Goal: Find specific fact: Find specific fact

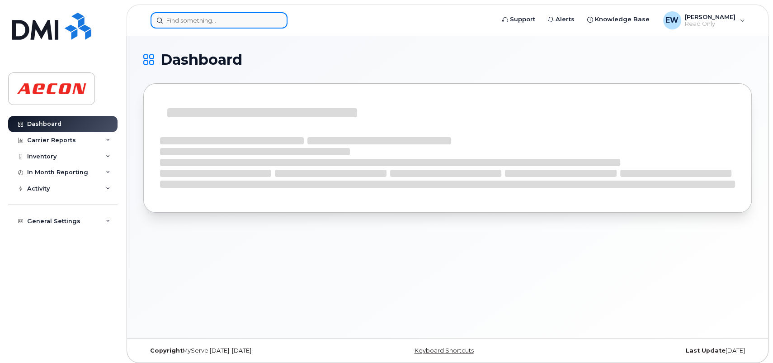
click at [205, 22] on input at bounding box center [219, 20] width 137 height 16
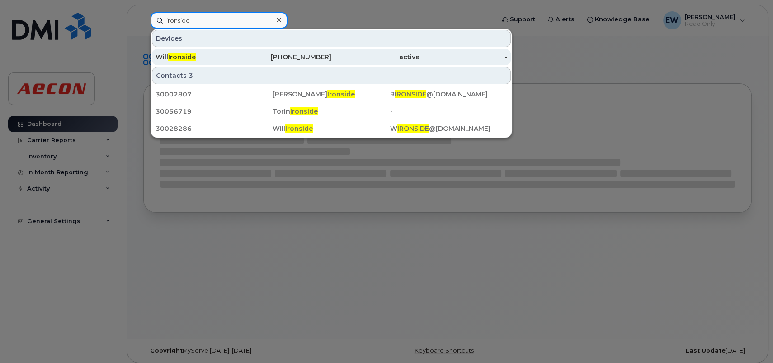
type input "ironside"
click at [297, 58] on div "[PHONE_NUMBER]" at bounding box center [288, 56] width 88 height 9
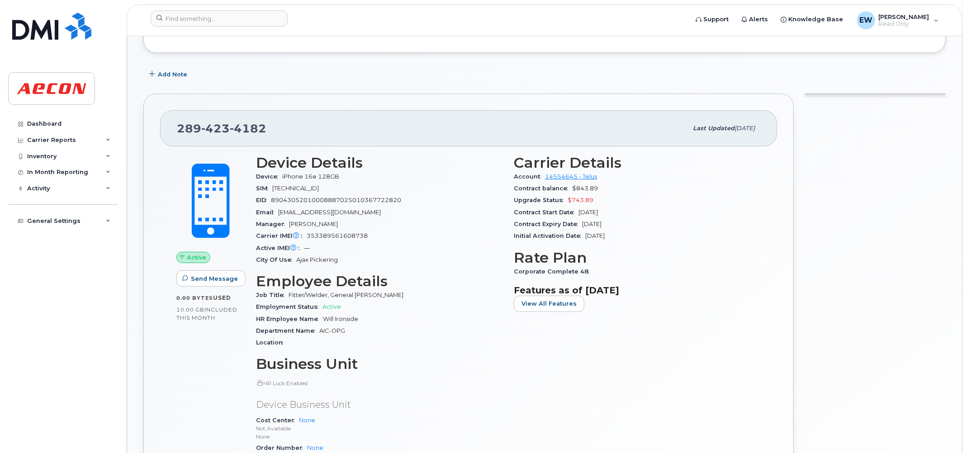
scroll to position [170, 0]
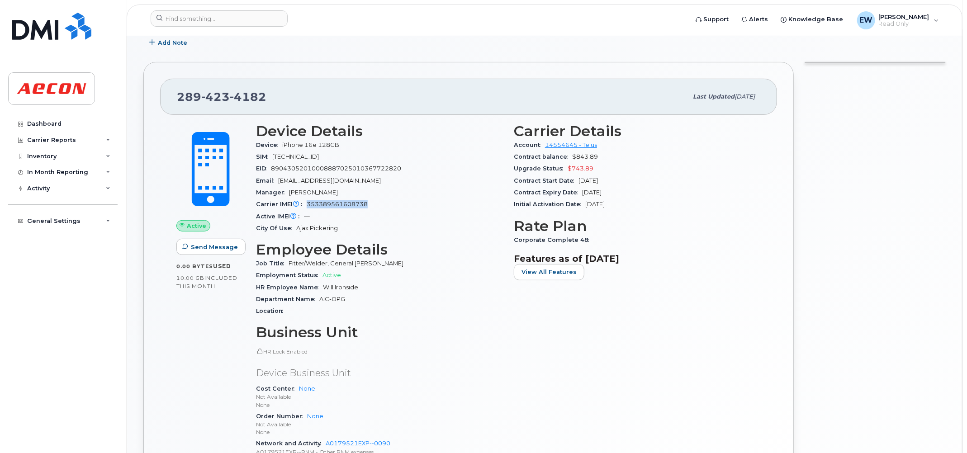
drag, startPoint x: 371, startPoint y: 205, endPoint x: 307, endPoint y: 207, distance: 64.7
click at [307, 207] on div "Carrier IMEI Carrier IMEI is reported during the last billing cycle or change o…" at bounding box center [379, 204] width 247 height 12
copy span "353389561608738"
